Goal: Transaction & Acquisition: Purchase product/service

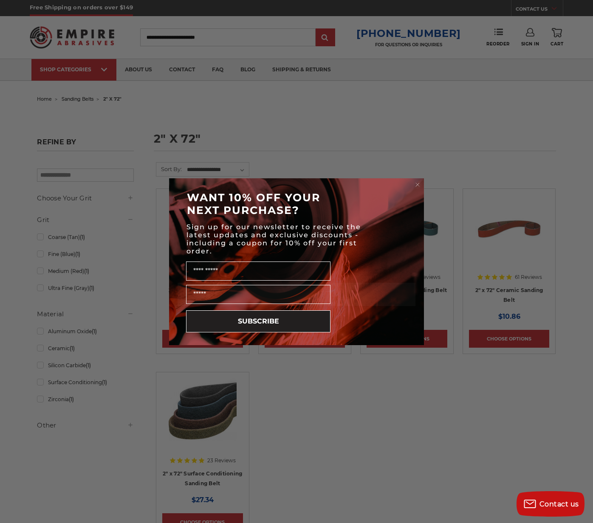
click at [416, 184] on circle "Close dialog" at bounding box center [417, 184] width 8 height 8
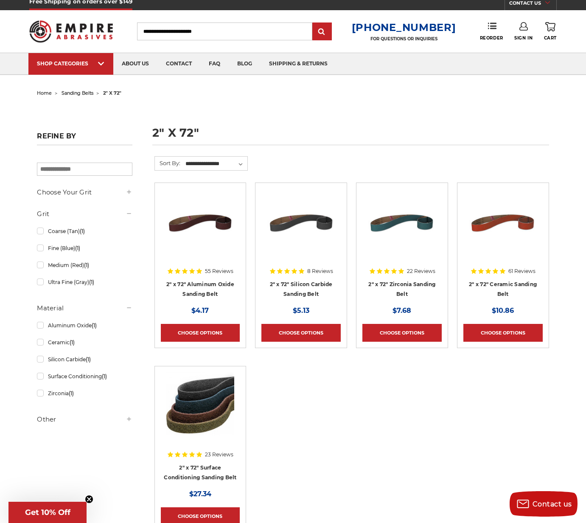
scroll to position [5, 0]
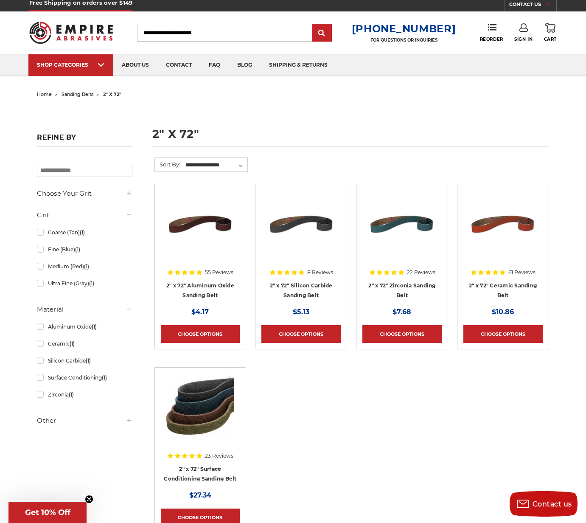
click at [407, 230] on img at bounding box center [402, 224] width 68 height 68
click at [208, 403] on img at bounding box center [200, 408] width 68 height 68
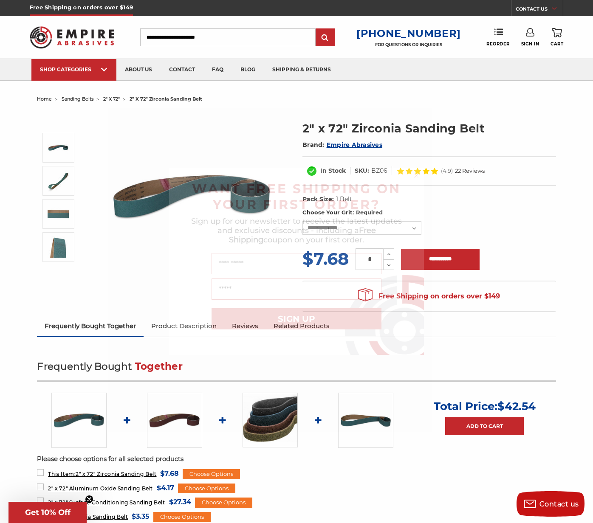
click at [416, 176] on icon "Close dialog" at bounding box center [416, 175] width 8 height 8
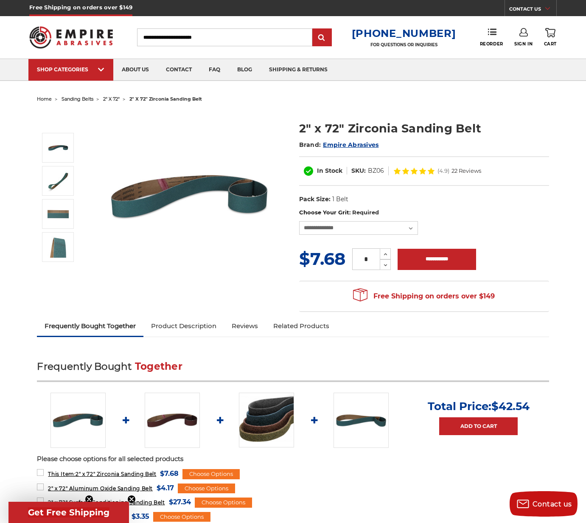
click at [160, 188] on img at bounding box center [190, 196] width 170 height 170
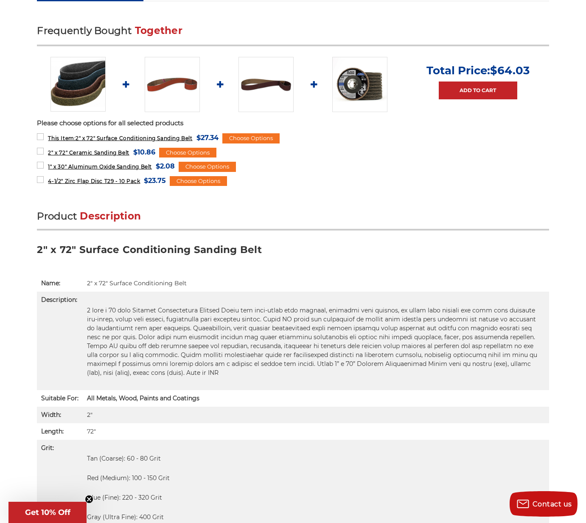
scroll to position [409, 0]
